Goal: Task Accomplishment & Management: Use online tool/utility

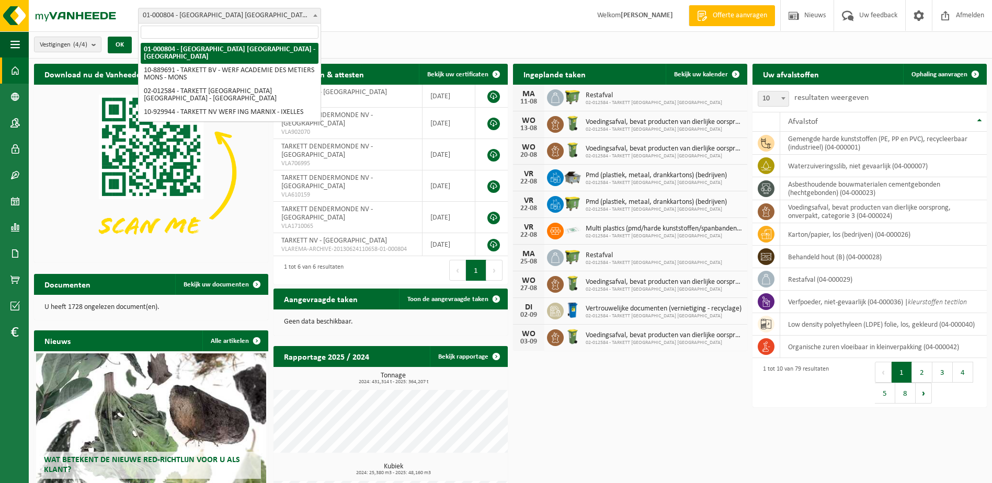
drag, startPoint x: 223, startPoint y: 18, endPoint x: 218, endPoint y: 53, distance: 35.9
click at [223, 18] on span "01-000804 - [GEOGRAPHIC_DATA] [GEOGRAPHIC_DATA] - [GEOGRAPHIC_DATA]" at bounding box center [230, 15] width 182 height 15
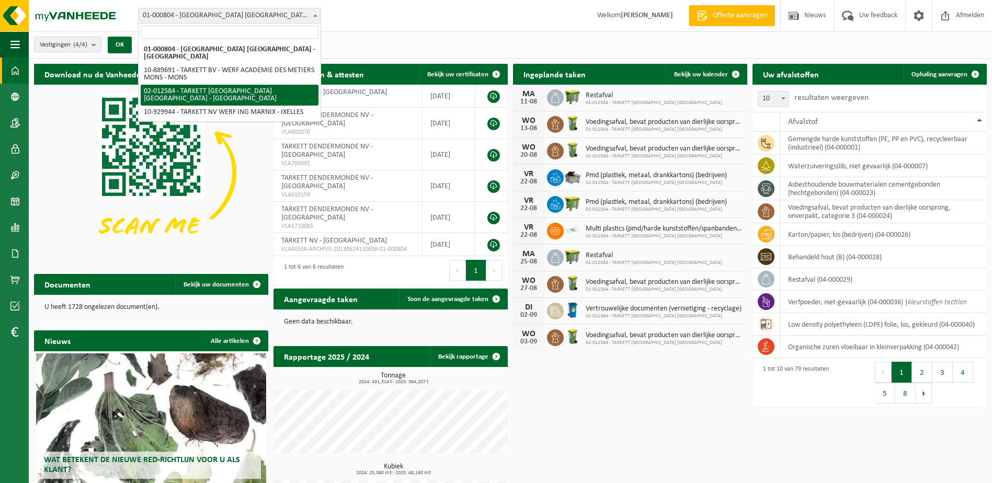
select select "2436"
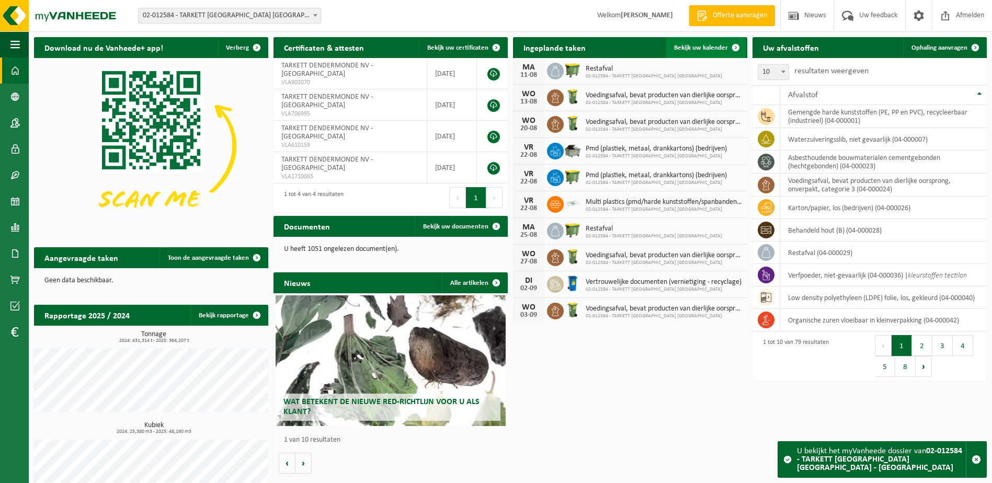
click at [706, 50] on span "Bekijk uw kalender" at bounding box center [701, 47] width 54 height 7
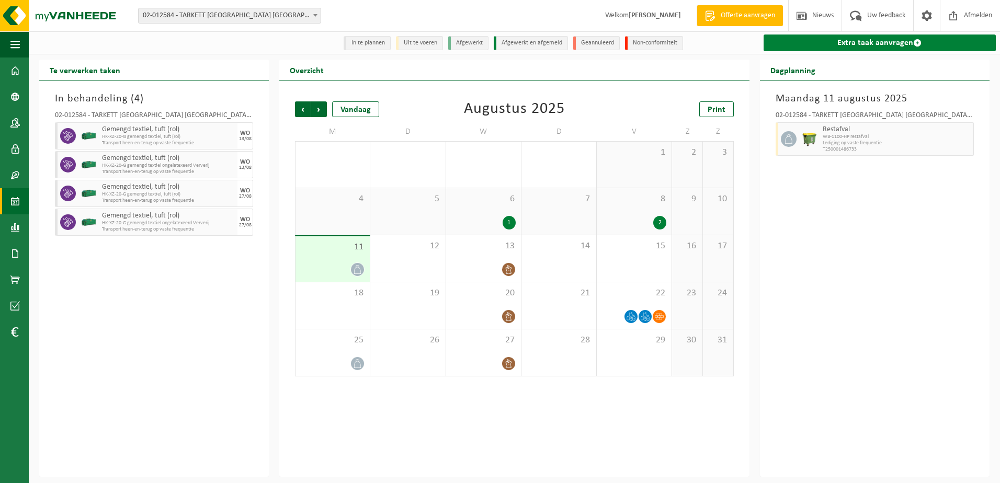
click at [859, 40] on link "Extra taak aanvragen" at bounding box center [879, 43] width 232 height 17
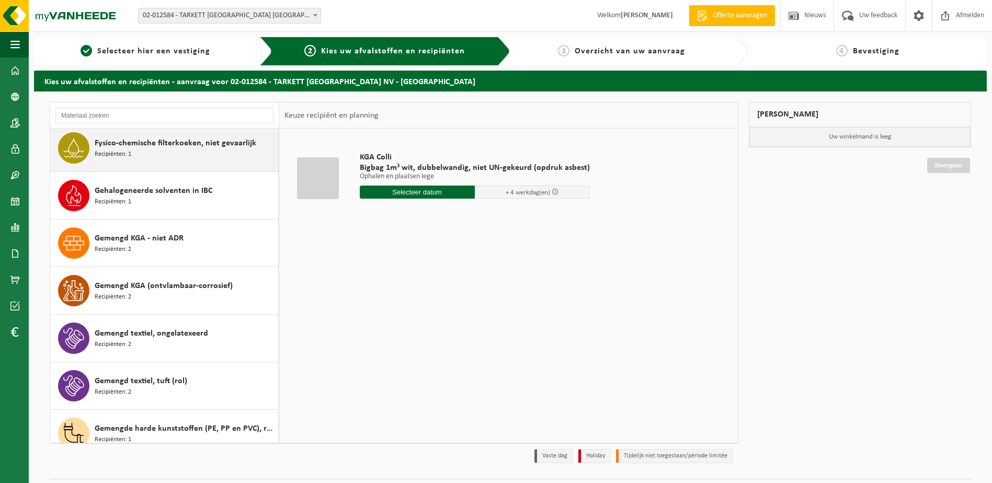
scroll to position [941, 0]
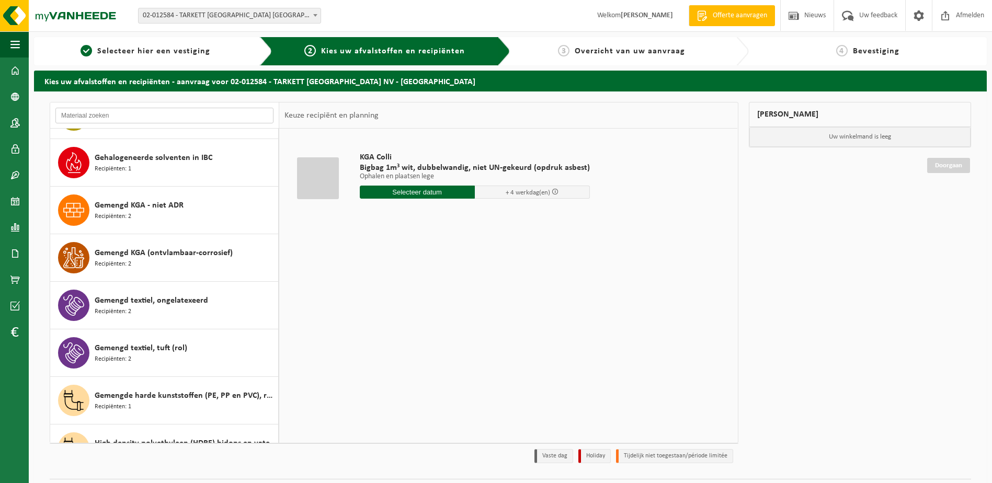
click at [100, 114] on input "text" at bounding box center [164, 116] width 218 height 16
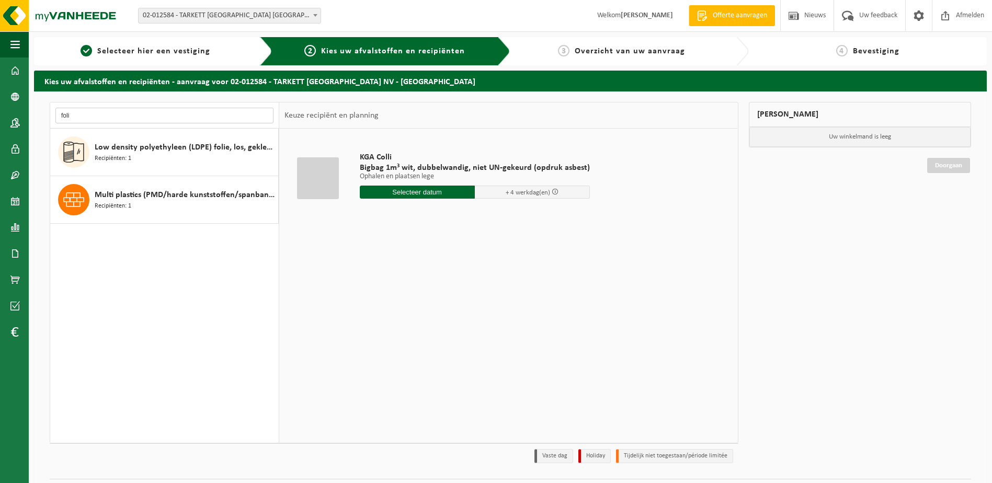
scroll to position [0, 0]
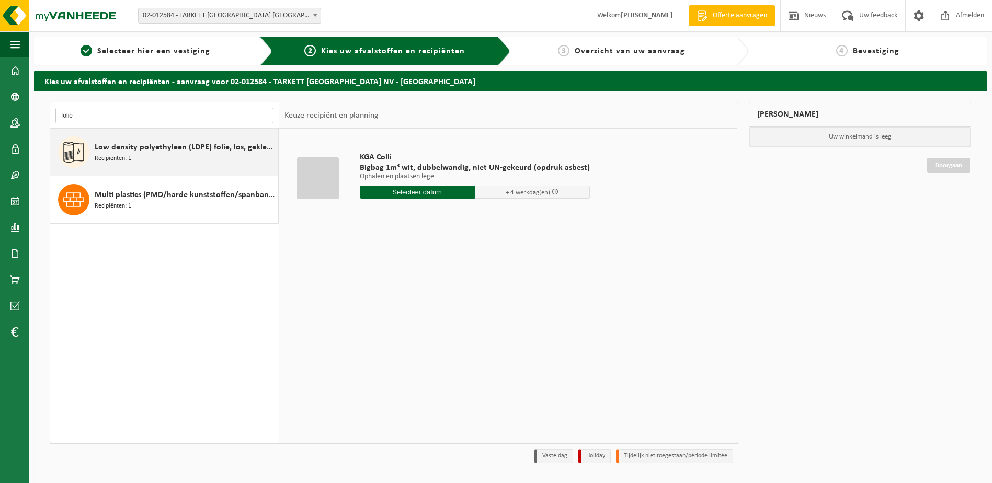
type input "folie"
click at [174, 150] on span "Low density polyethyleen (LDPE) folie, los, gekleurd" at bounding box center [185, 147] width 181 height 13
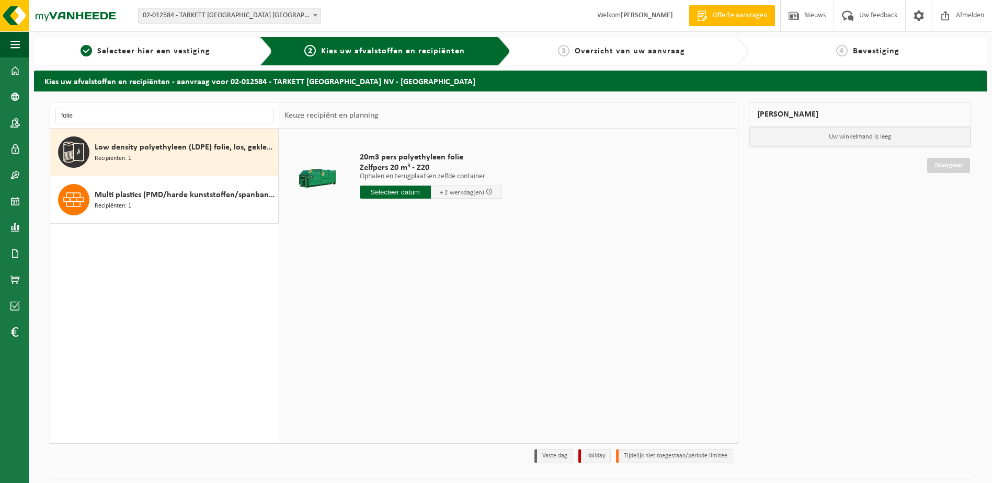
click at [393, 193] on input "text" at bounding box center [395, 192] width 71 height 13
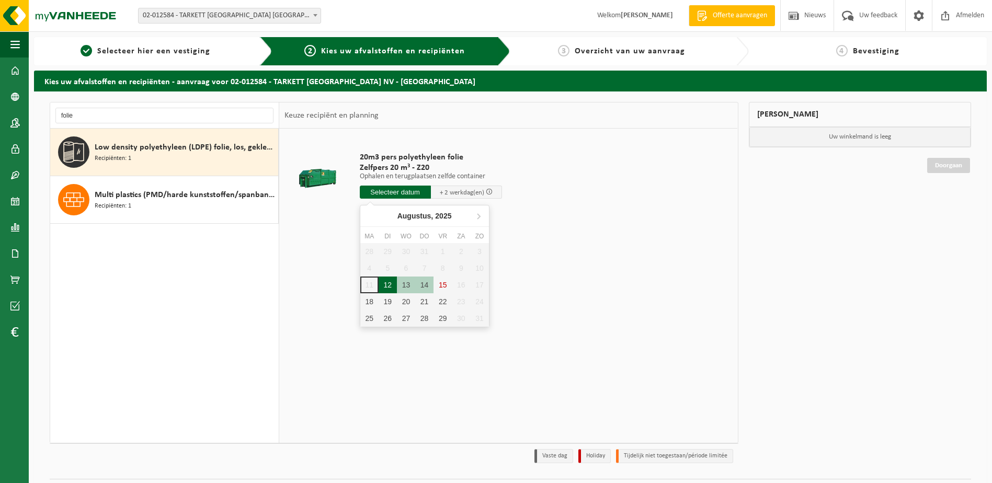
click at [385, 284] on div "12" at bounding box center [388, 285] width 18 height 17
type input "Van 2025-08-12"
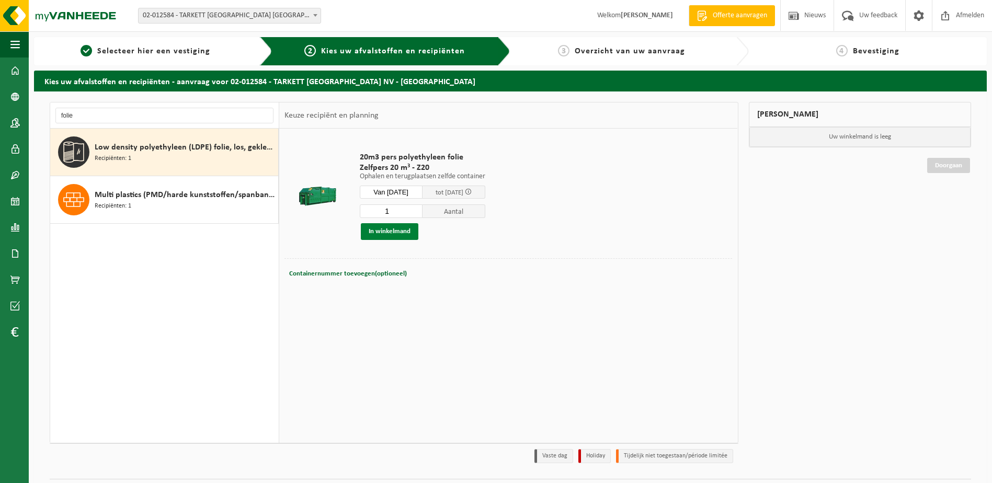
click at [393, 229] on button "In winkelmand" at bounding box center [390, 231] width 58 height 17
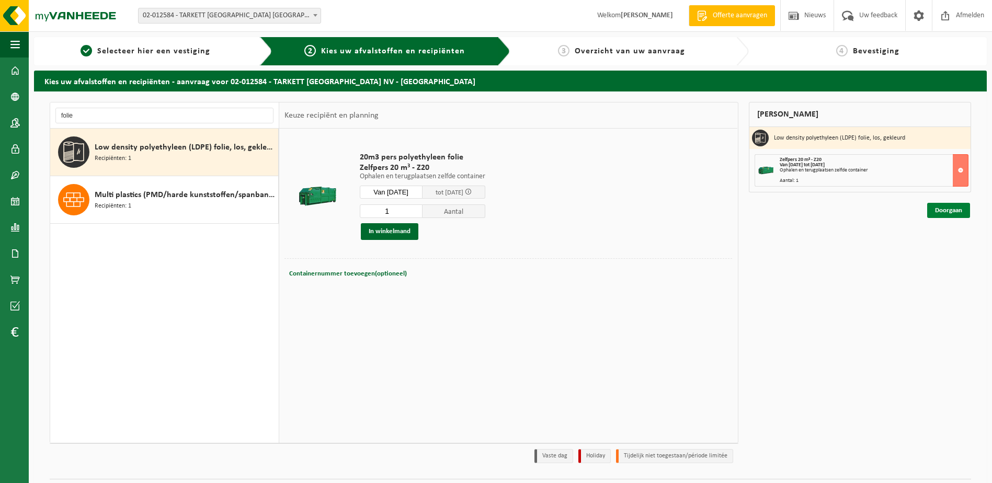
click at [948, 211] on link "Doorgaan" at bounding box center [948, 210] width 43 height 15
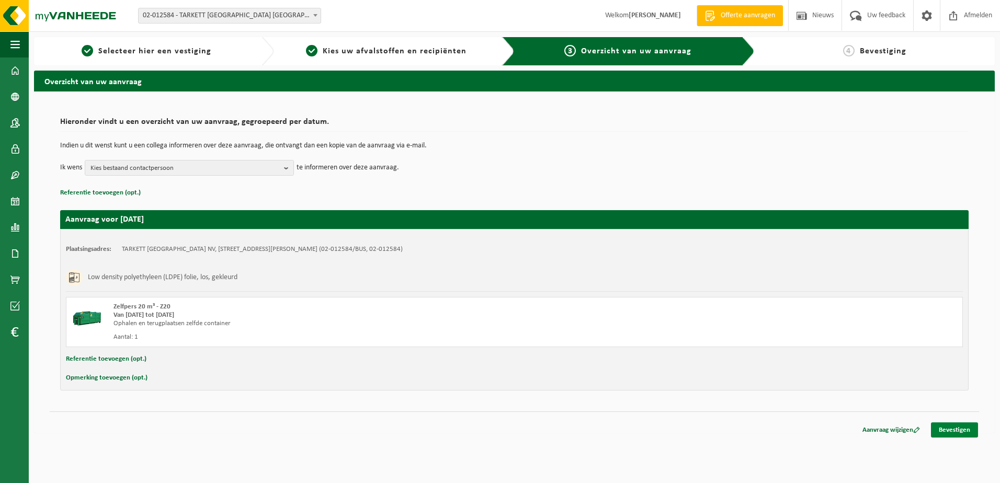
click at [964, 427] on link "Bevestigen" at bounding box center [954, 429] width 47 height 15
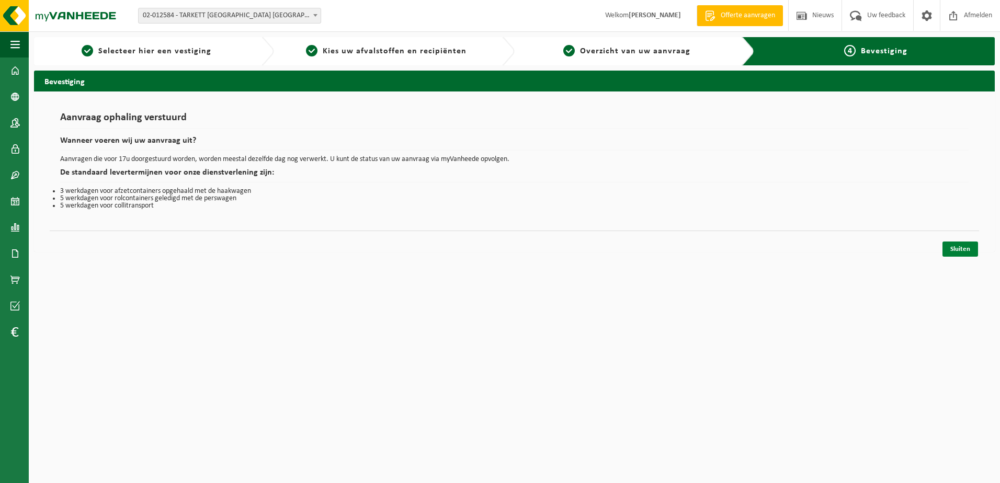
click at [949, 248] on link "Sluiten" at bounding box center [960, 249] width 36 height 15
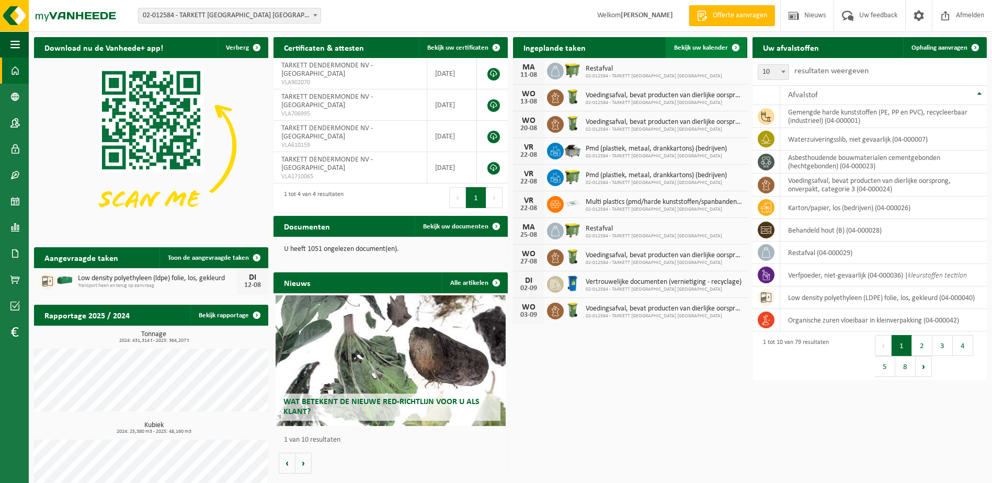
click at [694, 44] on span "Bekijk uw kalender" at bounding box center [701, 47] width 54 height 7
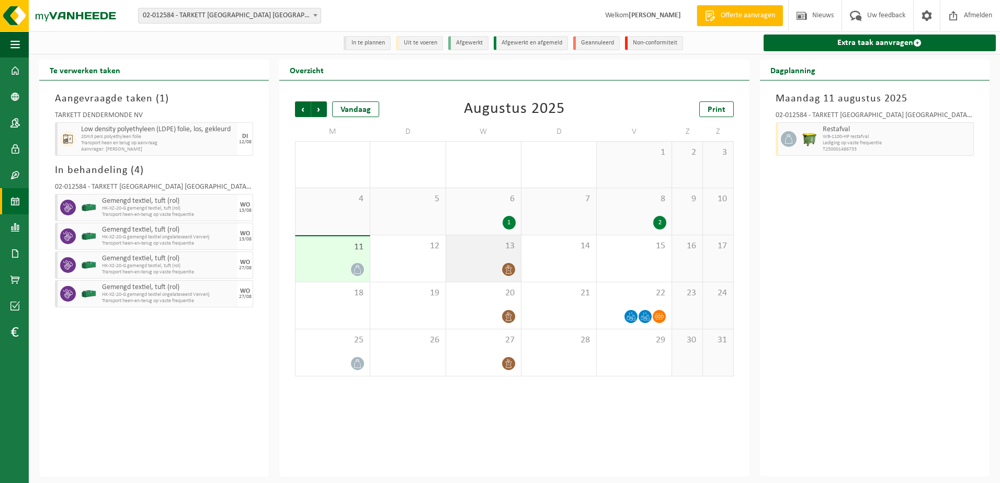
click at [475, 259] on div "13" at bounding box center [483, 258] width 75 height 47
click at [311, 266] on div at bounding box center [333, 269] width 64 height 14
click at [808, 346] on div "Maandag 11 augustus 2025 02-012584 - TARKETT DENDERMONDE NV - DENDERMONDE Resta…" at bounding box center [875, 279] width 230 height 396
click at [299, 399] on div "Vorige Volgende Vandaag Augustus 2025 Print M D W D V Z Z 28 1 29 30 2 1 31 1 2…" at bounding box center [514, 279] width 470 height 396
click at [201, 392] on div "Aangevraagde taken ( 1 ) TARKETT DENDERMONDE NV Low density polyethyleen (LDPE)…" at bounding box center [154, 279] width 230 height 396
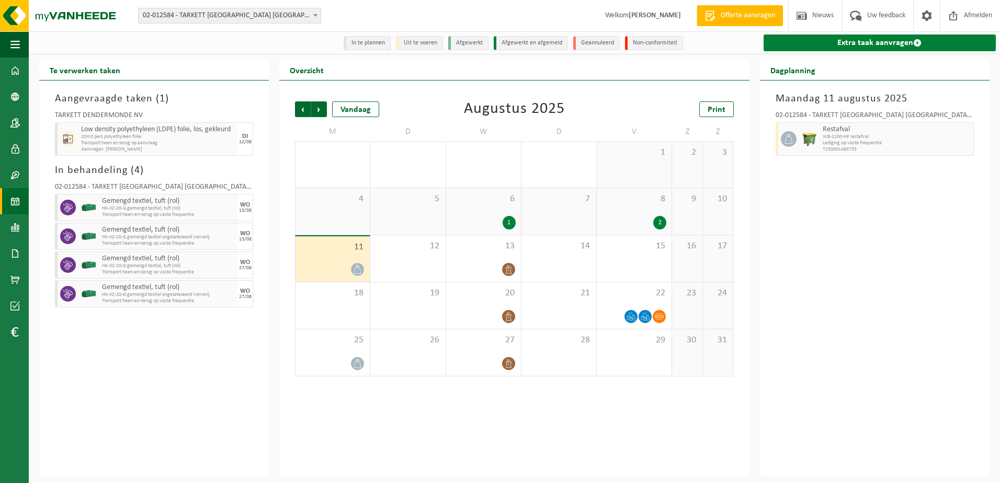
click at [849, 39] on link "Extra taak aanvragen" at bounding box center [879, 43] width 232 height 17
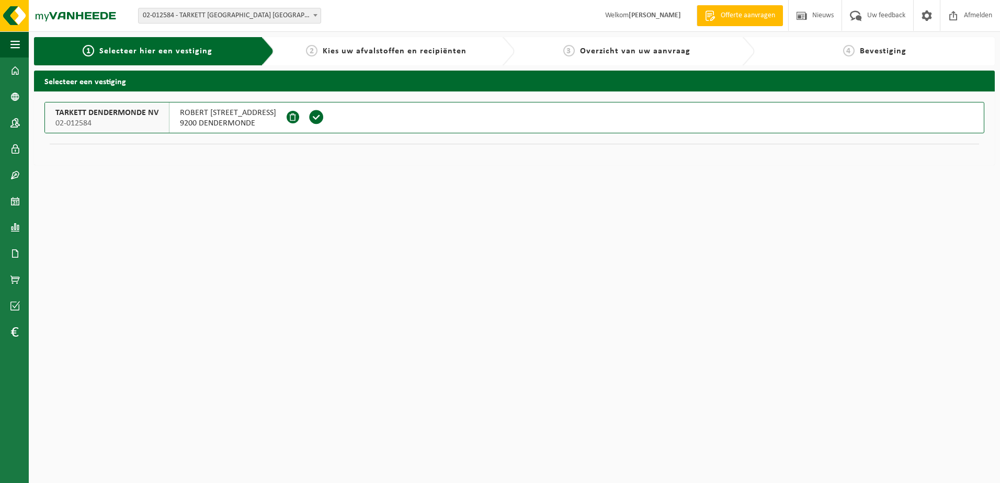
click at [221, 114] on span "ROBERT RAMLOTSTRAAT 89" at bounding box center [228, 113] width 96 height 10
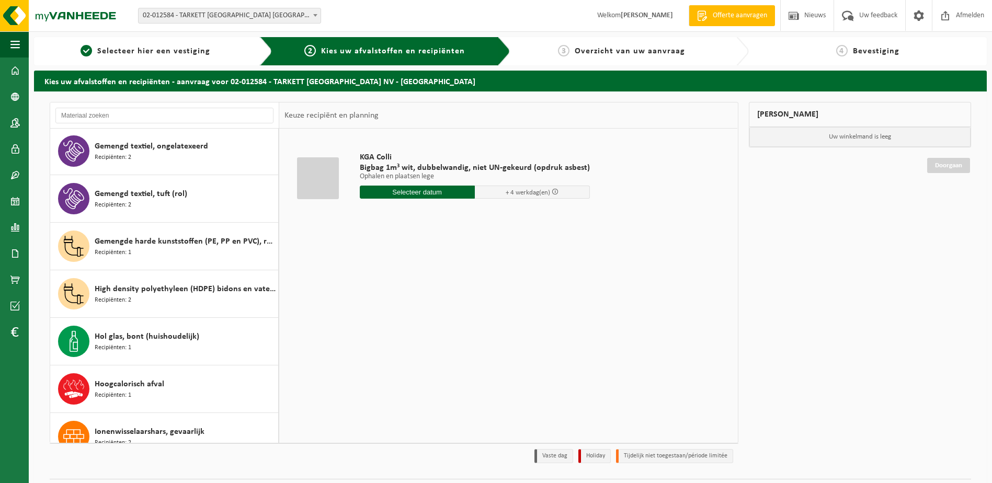
scroll to position [1098, 0]
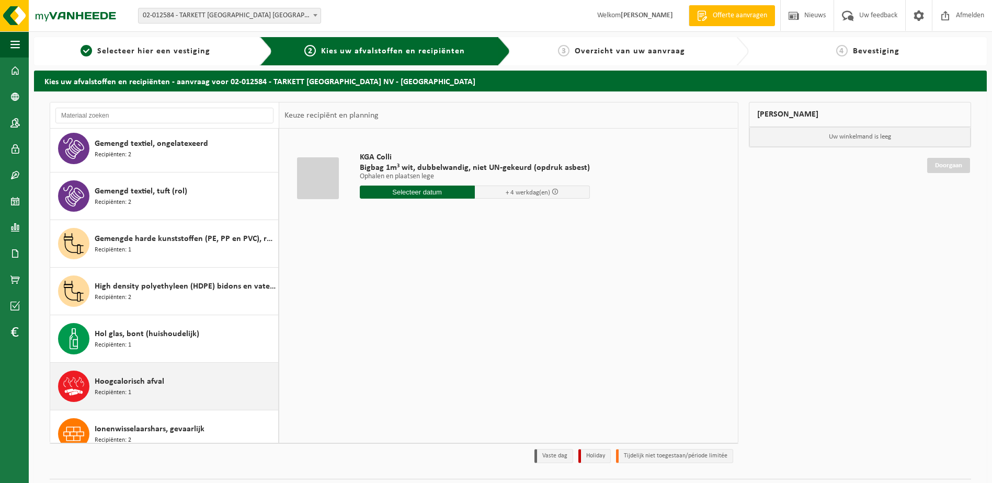
click at [159, 385] on span "Hoogcalorisch afval" at bounding box center [130, 381] width 70 height 13
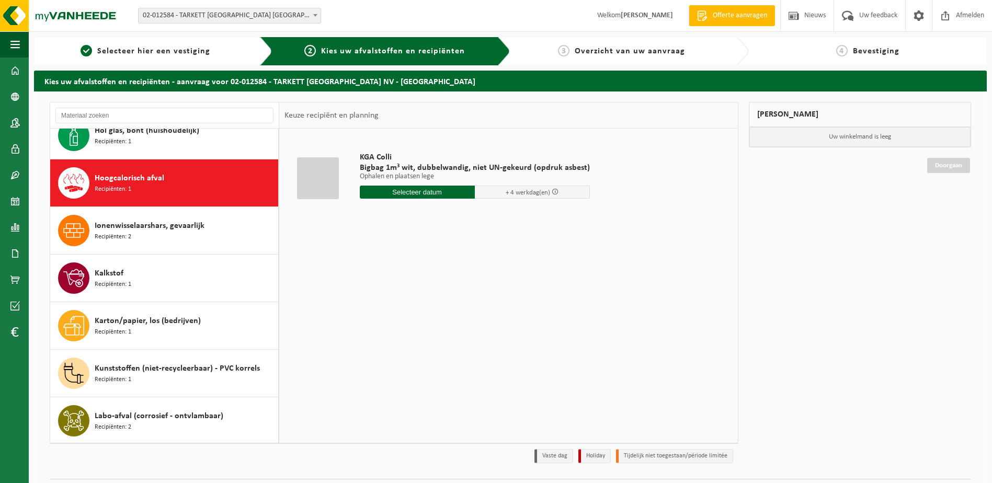
scroll to position [1332, 0]
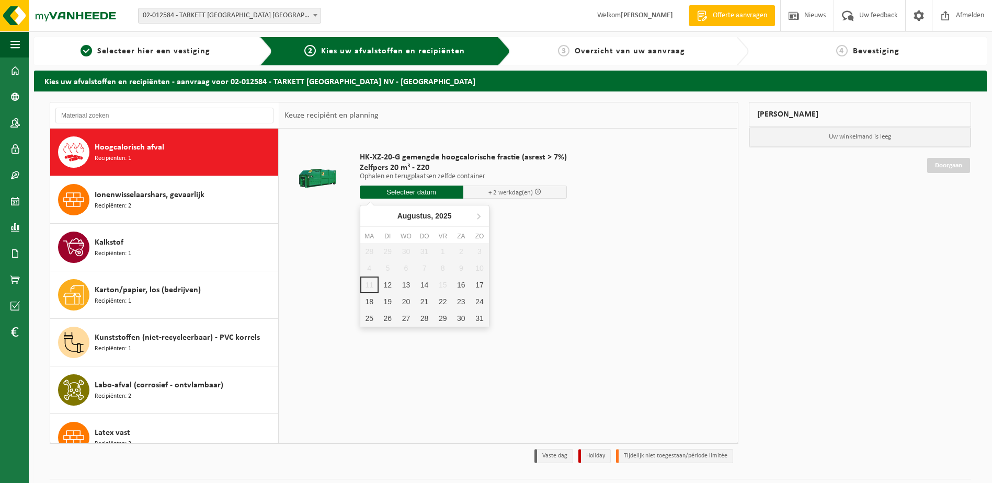
click at [392, 197] on input "text" at bounding box center [412, 192] width 104 height 13
click at [384, 285] on div "12" at bounding box center [388, 285] width 18 height 17
type input "Van 2025-08-12"
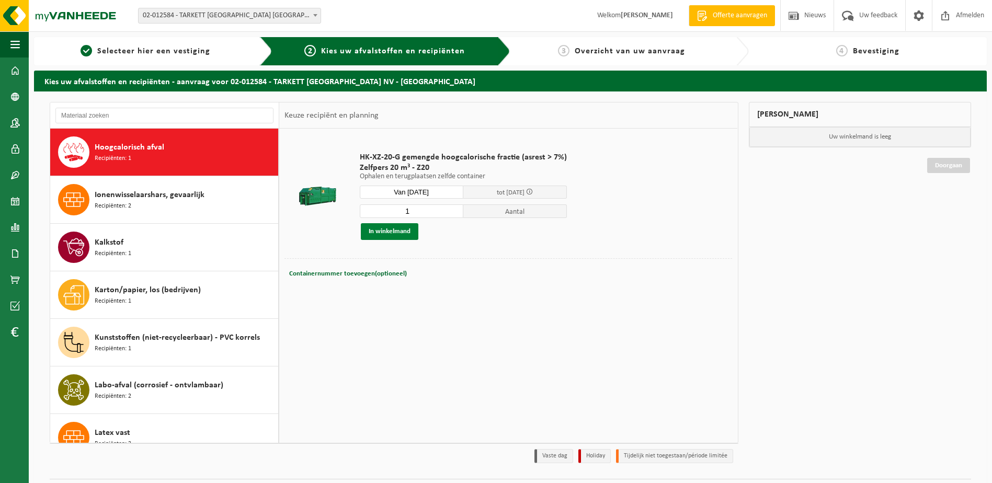
drag, startPoint x: 381, startPoint y: 227, endPoint x: 387, endPoint y: 227, distance: 6.3
click at [387, 227] on button "In winkelmand" at bounding box center [390, 231] width 58 height 17
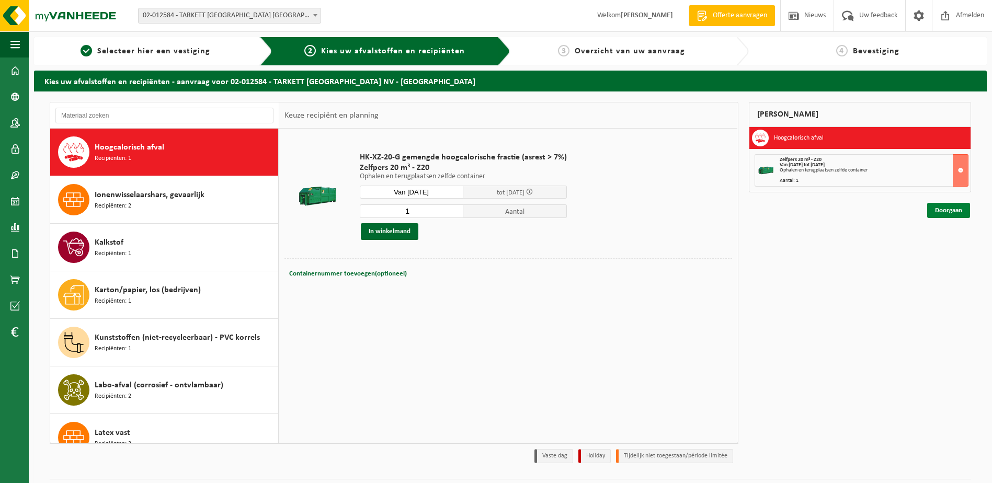
click at [962, 212] on link "Doorgaan" at bounding box center [948, 210] width 43 height 15
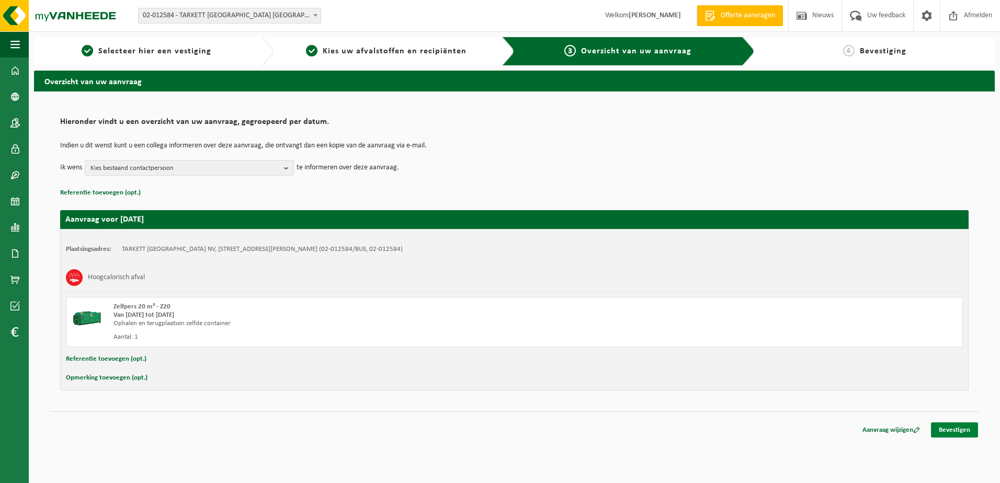
click at [954, 428] on link "Bevestigen" at bounding box center [954, 429] width 47 height 15
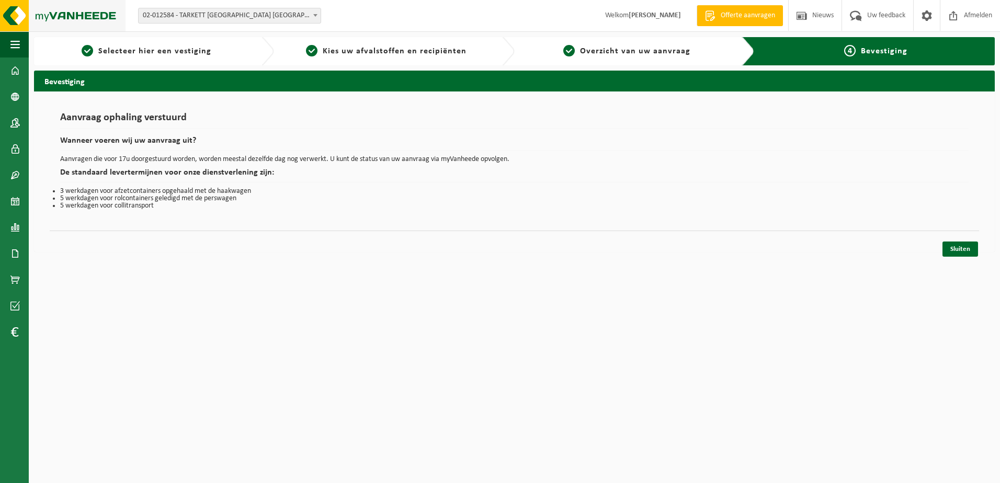
click at [78, 13] on img at bounding box center [62, 15] width 125 height 31
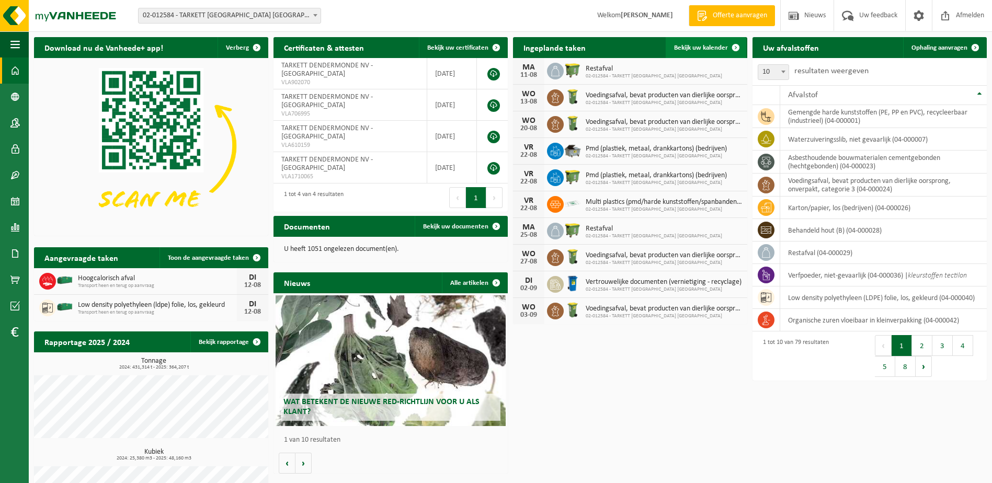
click at [691, 43] on link "Bekijk uw kalender" at bounding box center [706, 47] width 81 height 21
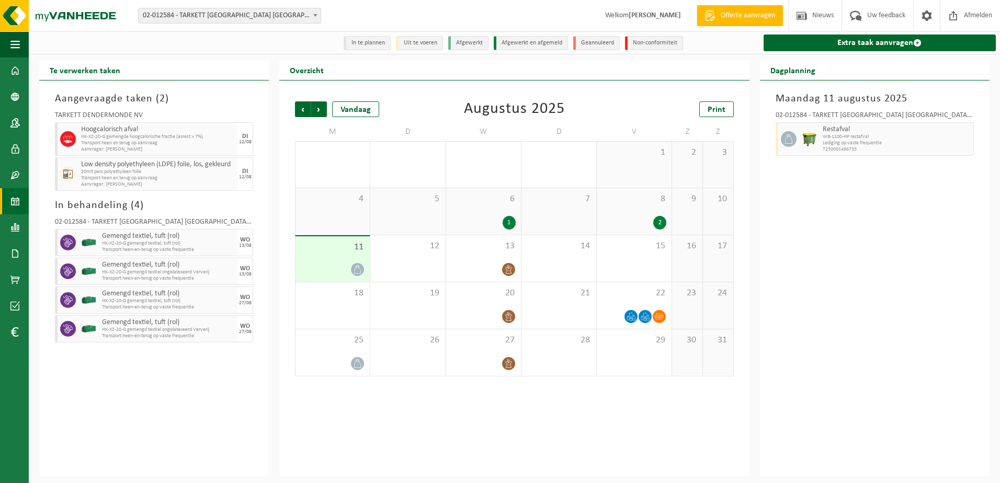
click at [914, 380] on div "[DATE] 02-012584 - TARKETT [GEOGRAPHIC_DATA] [GEOGRAPHIC_DATA] - [GEOGRAPHIC_DA…" at bounding box center [875, 279] width 230 height 396
click at [256, 425] on div "Aangevraagde taken ( 2 ) TARKETT [GEOGRAPHIC_DATA] NV Hoogcalorisch afval HK-XZ…" at bounding box center [154, 279] width 230 height 396
click at [801, 408] on div "[DATE] 02-012584 - TARKETT [GEOGRAPHIC_DATA] [GEOGRAPHIC_DATA] - [GEOGRAPHIC_DA…" at bounding box center [875, 279] width 230 height 396
